Goal: Task Accomplishment & Management: Manage account settings

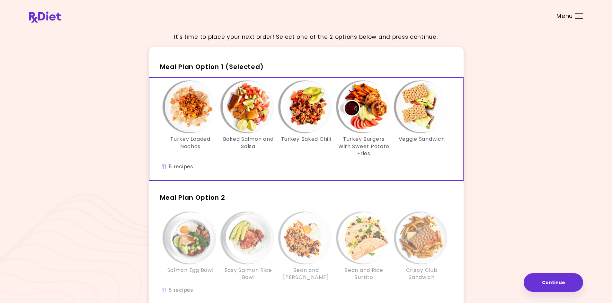
click at [552, 92] on div "It's time to place your next order! Select one of the 2 options below and press…" at bounding box center [306, 187] width 554 height 321
click at [575, 177] on div "It's time to place your next order! Select one of the 2 options below and press…" at bounding box center [306, 187] width 554 height 321
click at [179, 110] on img "Info - Turkey Loaded Nachos - Meal Plan Option 1 (Selected)" at bounding box center [190, 106] width 51 height 51
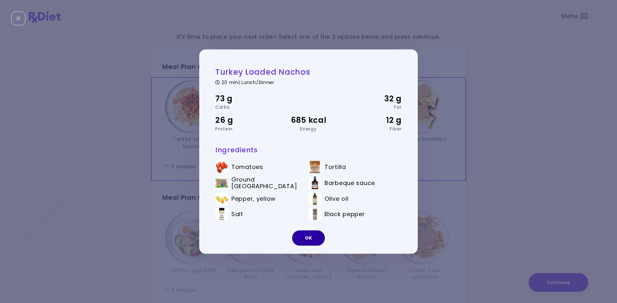
click at [307, 237] on button "OK" at bounding box center [308, 238] width 33 height 15
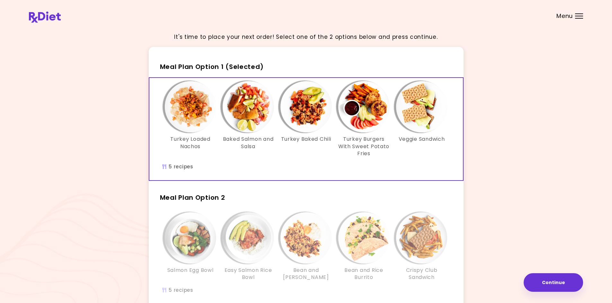
click at [253, 106] on img "Info - Baked Salmon and Salsa - Meal Plan Option 1 (Selected)" at bounding box center [248, 106] width 51 height 51
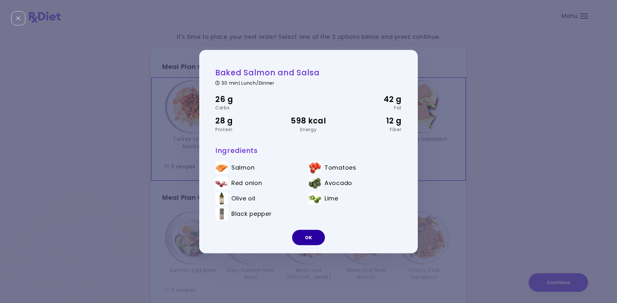
click at [307, 236] on button "OK" at bounding box center [308, 237] width 33 height 15
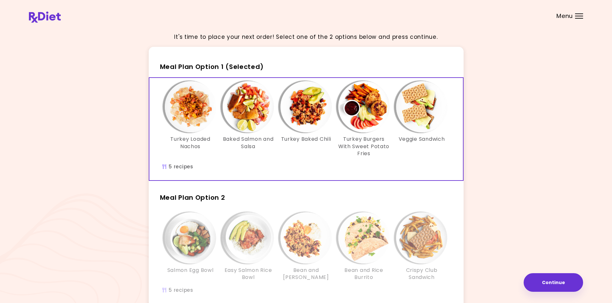
click at [49, 19] on img at bounding box center [45, 17] width 32 height 11
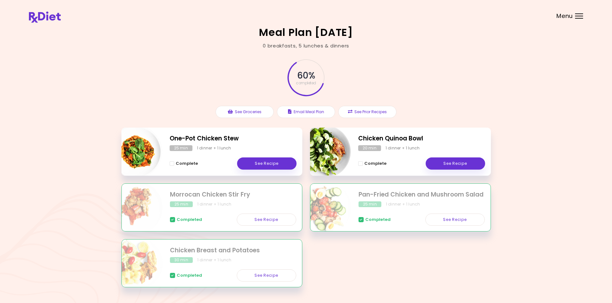
click at [405, 46] on div "Meal Plan 10/19/2023 0 breakfasts , 5 lunches & dinners 60 % completed See Groc…" at bounding box center [306, 161] width 612 height 323
drag, startPoint x: 495, startPoint y: 73, endPoint x: 408, endPoint y: 21, distance: 101.1
click at [495, 74] on div "Meal Plan 10/19/2023 0 breakfasts , 5 lunches & dinners 60 % completed See Groc…" at bounding box center [306, 161] width 612 height 323
click at [508, 102] on div "Meal Plan 10/19/2023 0 breakfasts , 5 lunches & dinners 60 % completed See Groc…" at bounding box center [306, 161] width 612 height 323
click at [473, 83] on div "60 % completed See Groceries Email Meal Plan See Prior Recipes" at bounding box center [305, 88] width 369 height 78
